Goal: Task Accomplishment & Management: Manage account settings

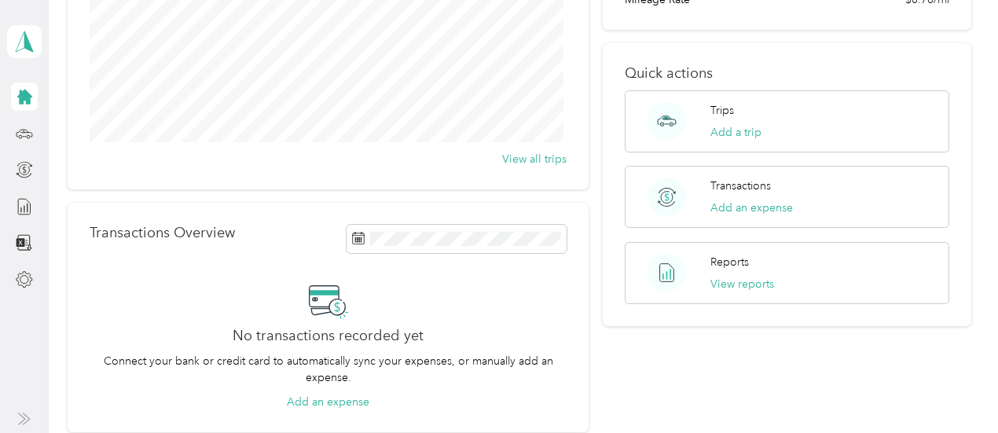
scroll to position [205, 0]
click at [23, 134] on icon at bounding box center [24, 133] width 17 height 17
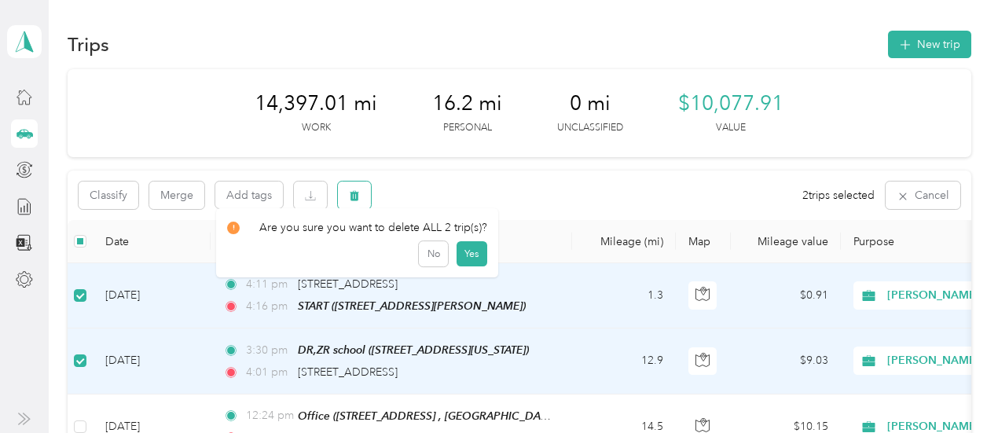
click at [356, 197] on icon "button" at bounding box center [354, 195] width 11 height 11
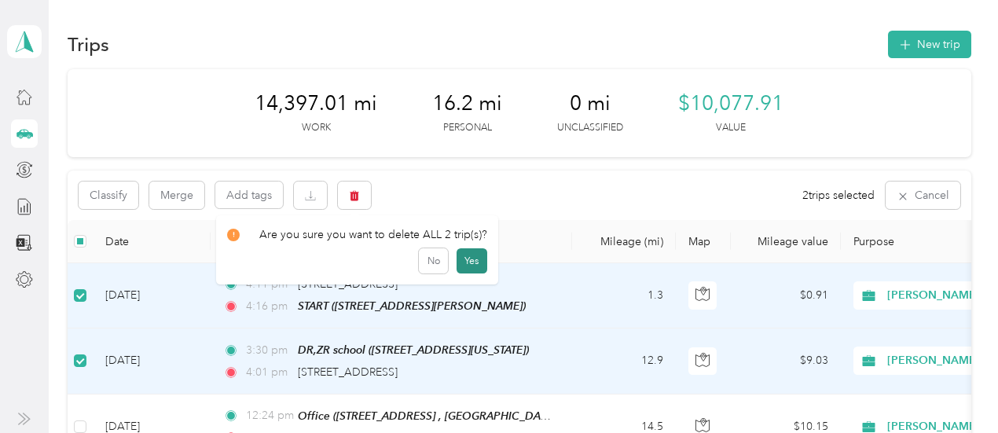
click at [471, 258] on button "Yes" at bounding box center [471, 260] width 31 height 25
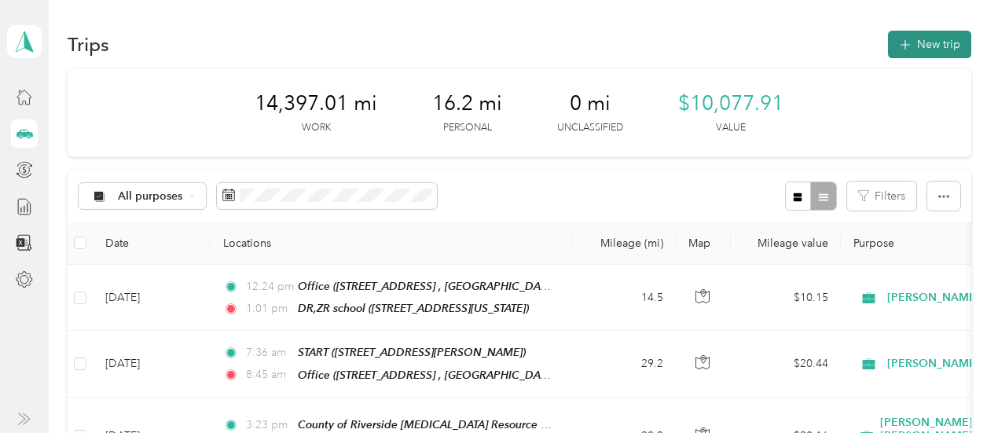
click at [932, 41] on button "New trip" at bounding box center [929, 44] width 83 height 27
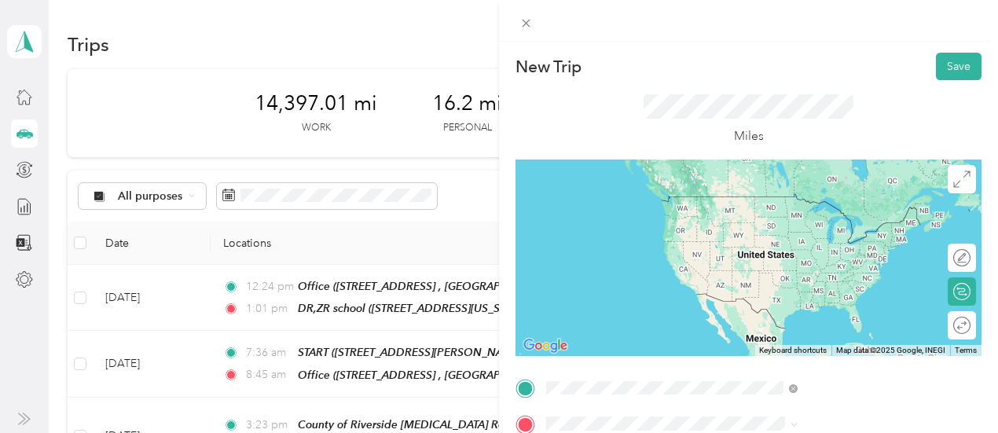
click at [778, 276] on span "[STREET_ADDRESS][US_STATE]" at bounding box center [820, 268] width 157 height 13
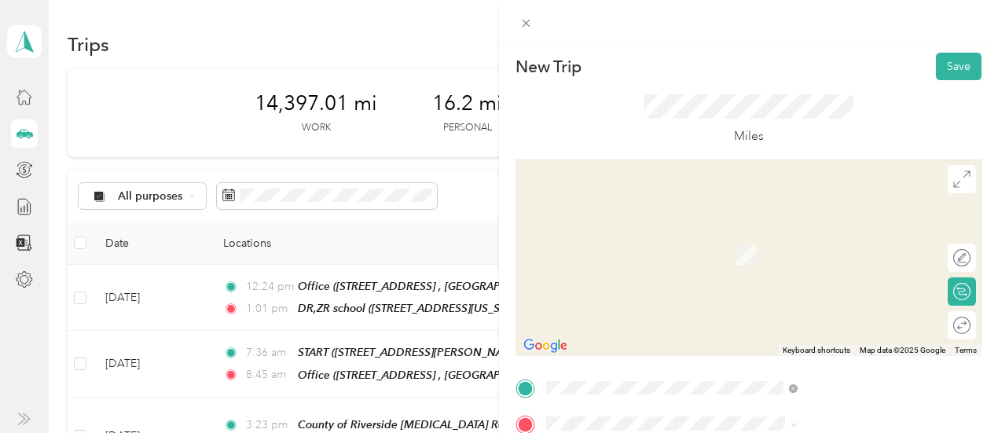
click at [778, 267] on span "[STREET_ADDRESS][US_STATE]" at bounding box center [820, 260] width 157 height 13
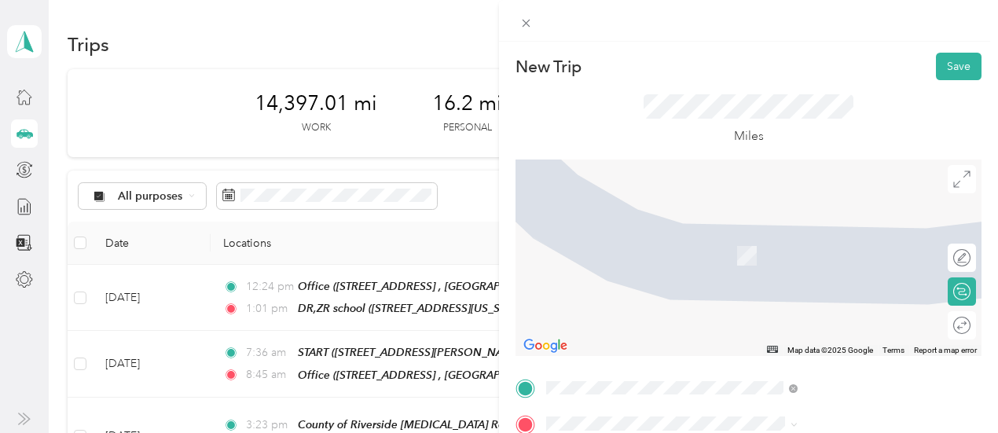
click at [797, 255] on span "[STREET_ADDRESS][PERSON_NAME]" at bounding box center [835, 248] width 187 height 13
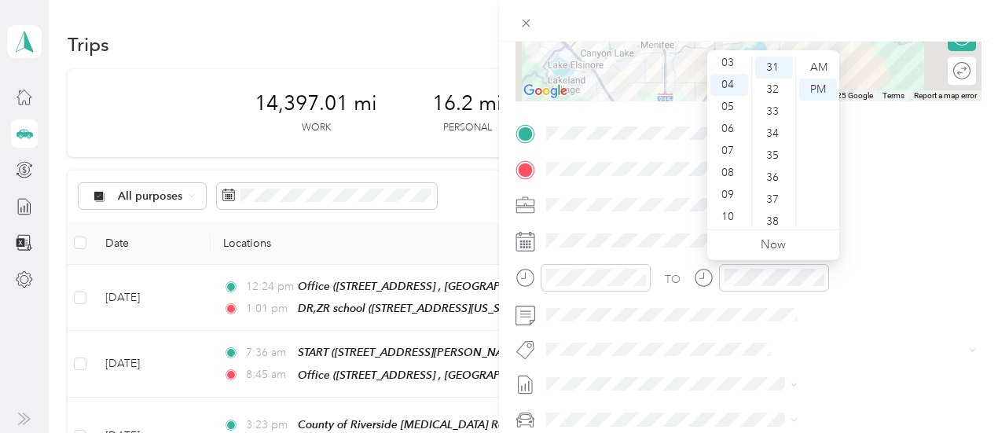
scroll to position [57, 0]
click at [730, 78] on div "03" at bounding box center [729, 77] width 38 height 22
click at [773, 76] on div "30" at bounding box center [774, 77] width 38 height 22
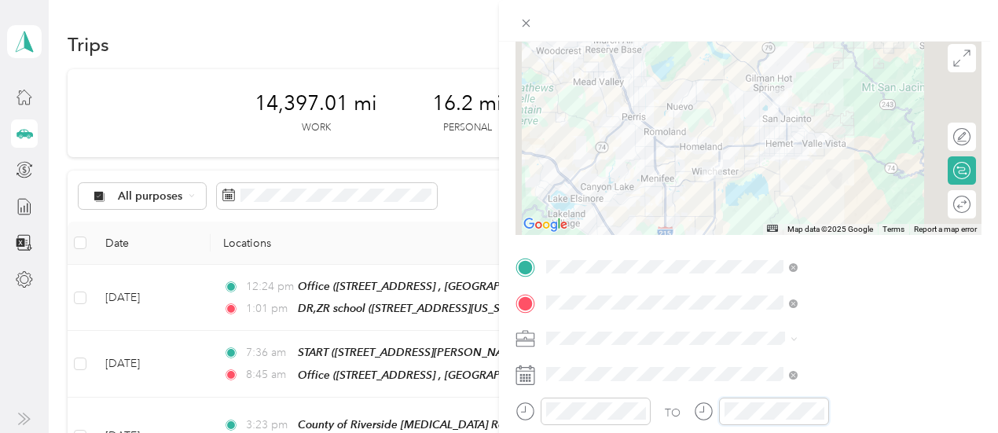
scroll to position [0, 0]
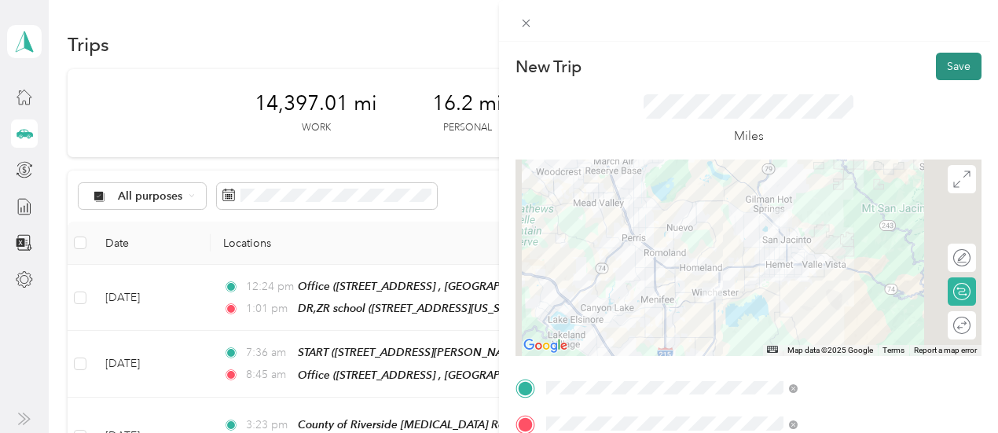
click at [947, 68] on button "Save" at bounding box center [959, 66] width 46 height 27
